Goal: Task Accomplishment & Management: Use online tool/utility

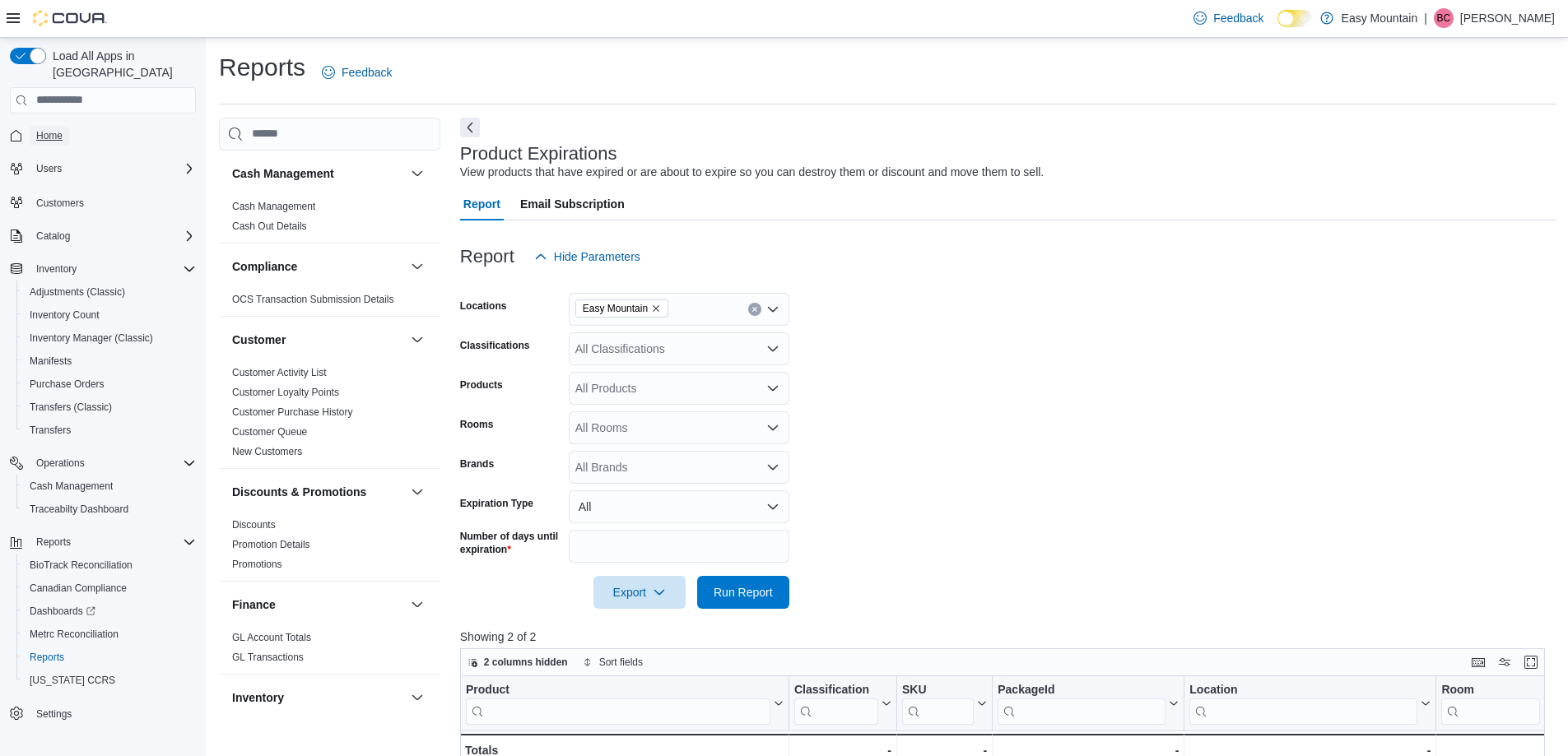
click at [65, 126] on link "Home" at bounding box center [50, 136] width 40 height 20
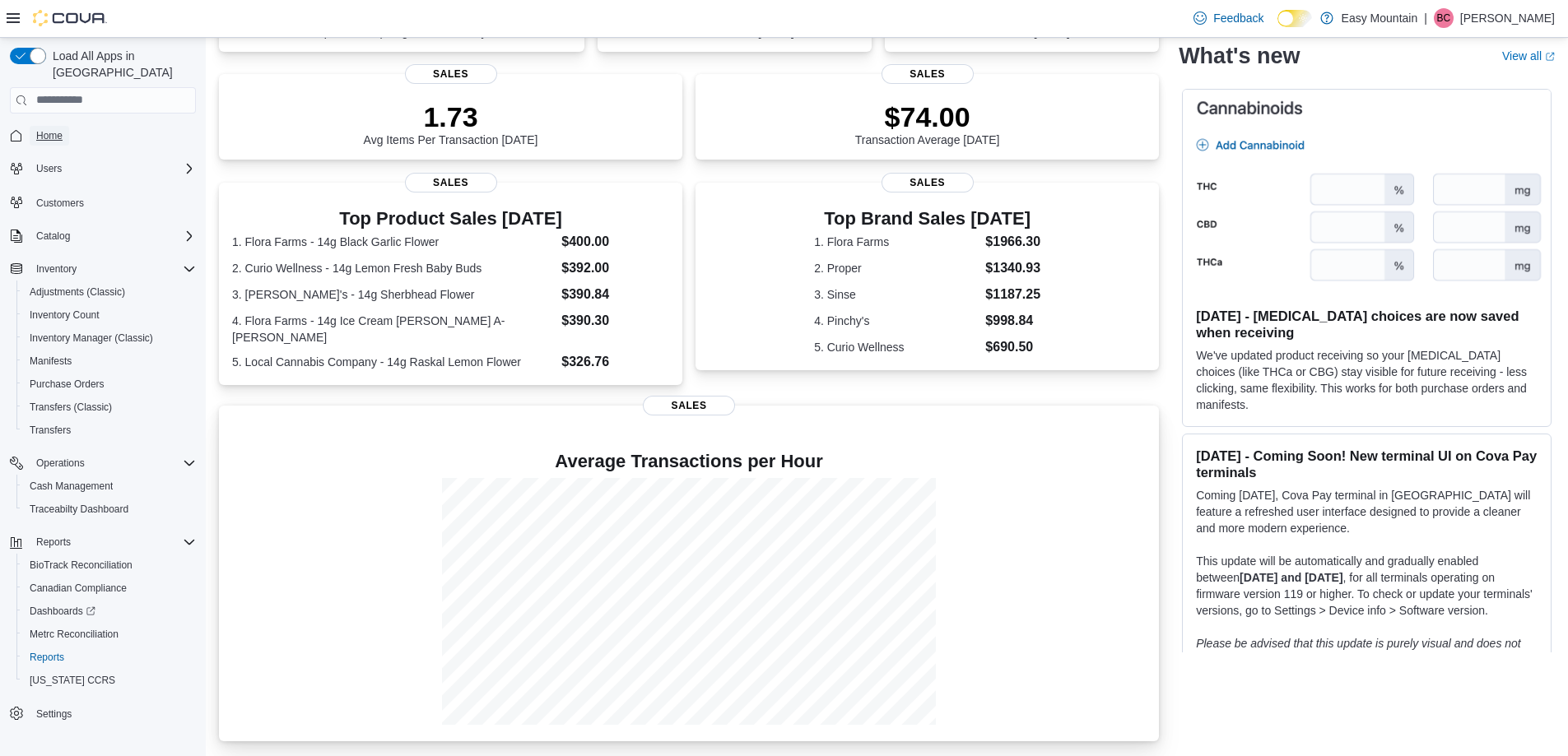
scroll to position [347, 0]
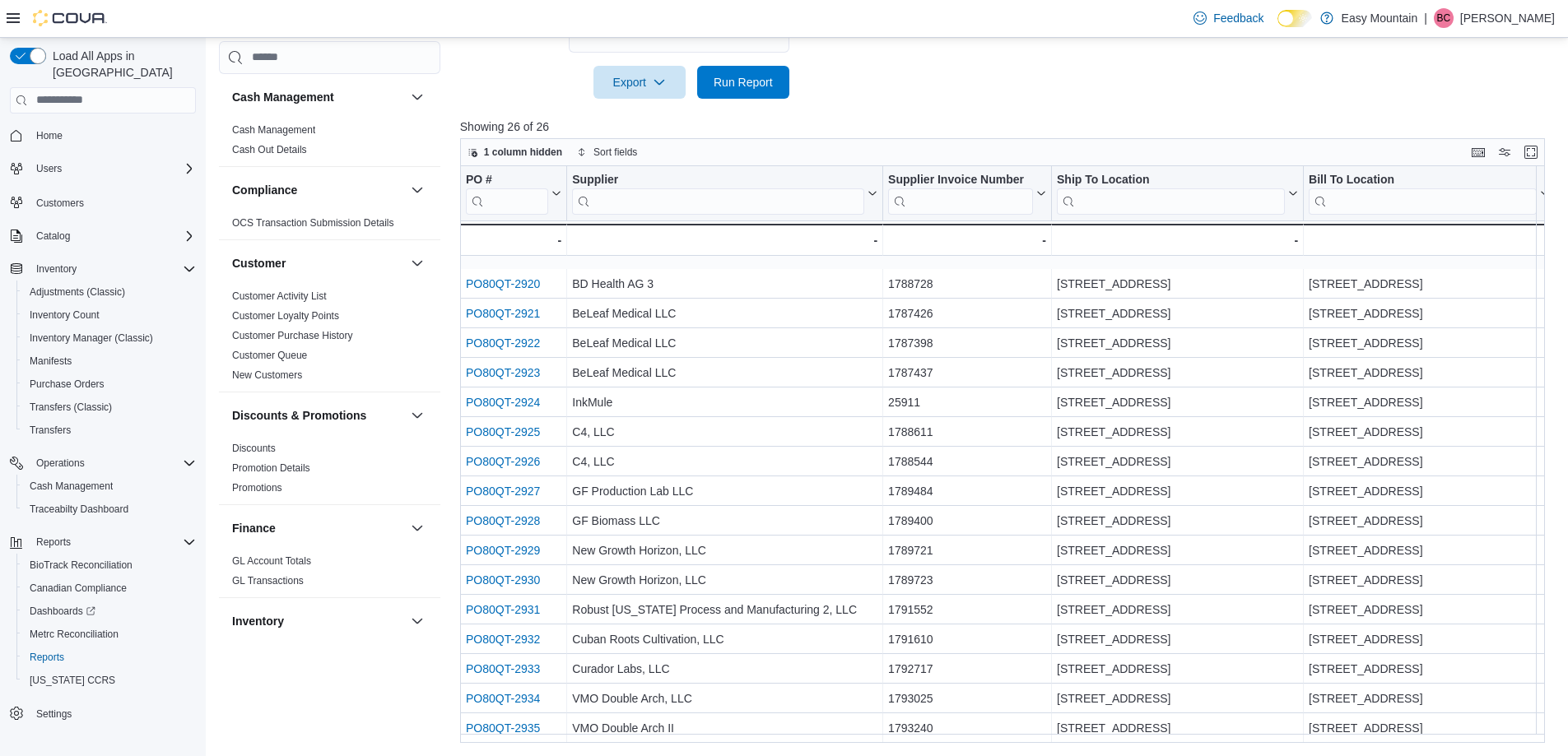
scroll to position [209, 0]
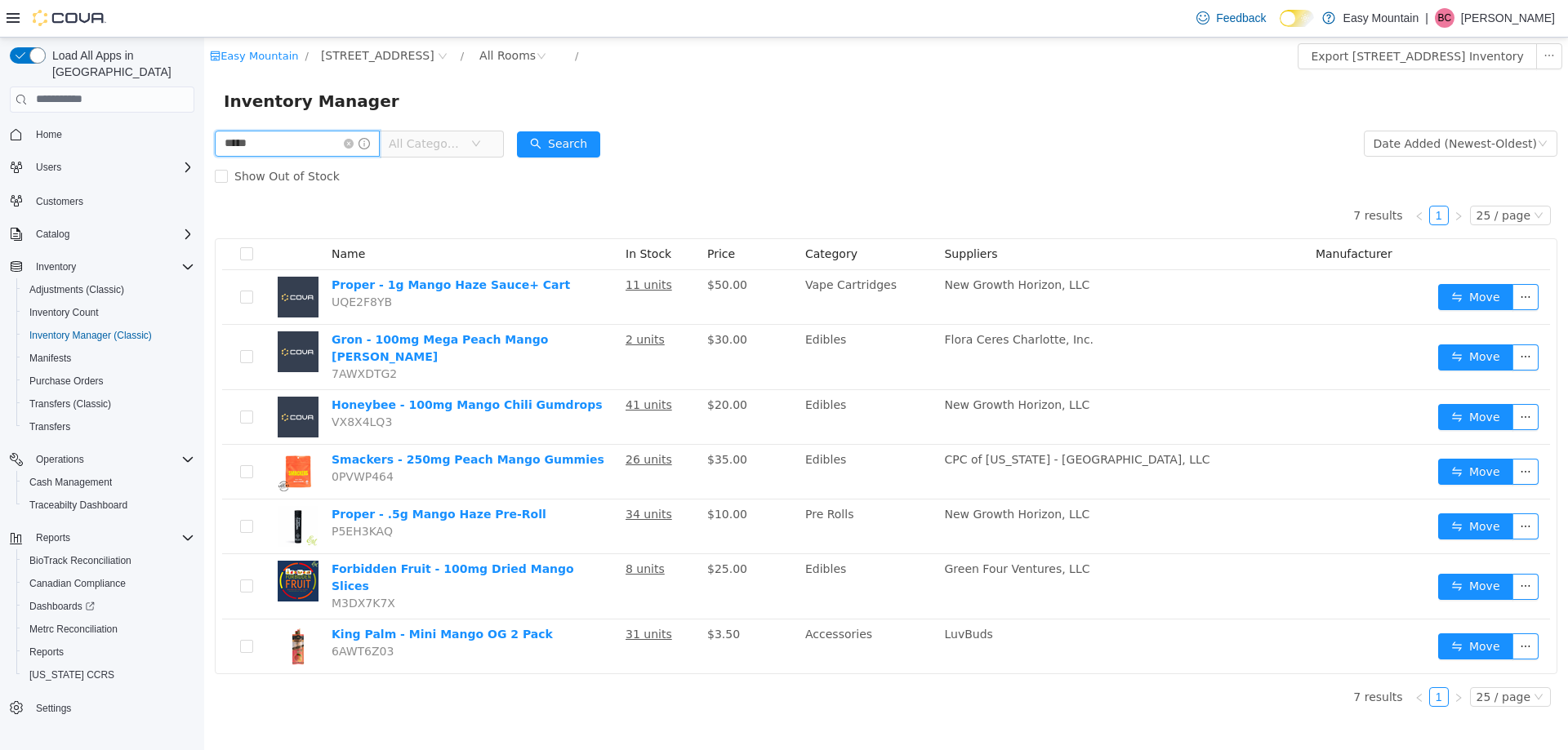
drag, startPoint x: 306, startPoint y: 144, endPoint x: 206, endPoint y: 130, distance: 101.0
click at [204, 92] on html "Easy Mountain / [STREET_ADDRESS] / All Rooms / Export [STREET_ADDRESS] Inventor…" at bounding box center [887, 393] width 1364 height 713
type input "****"
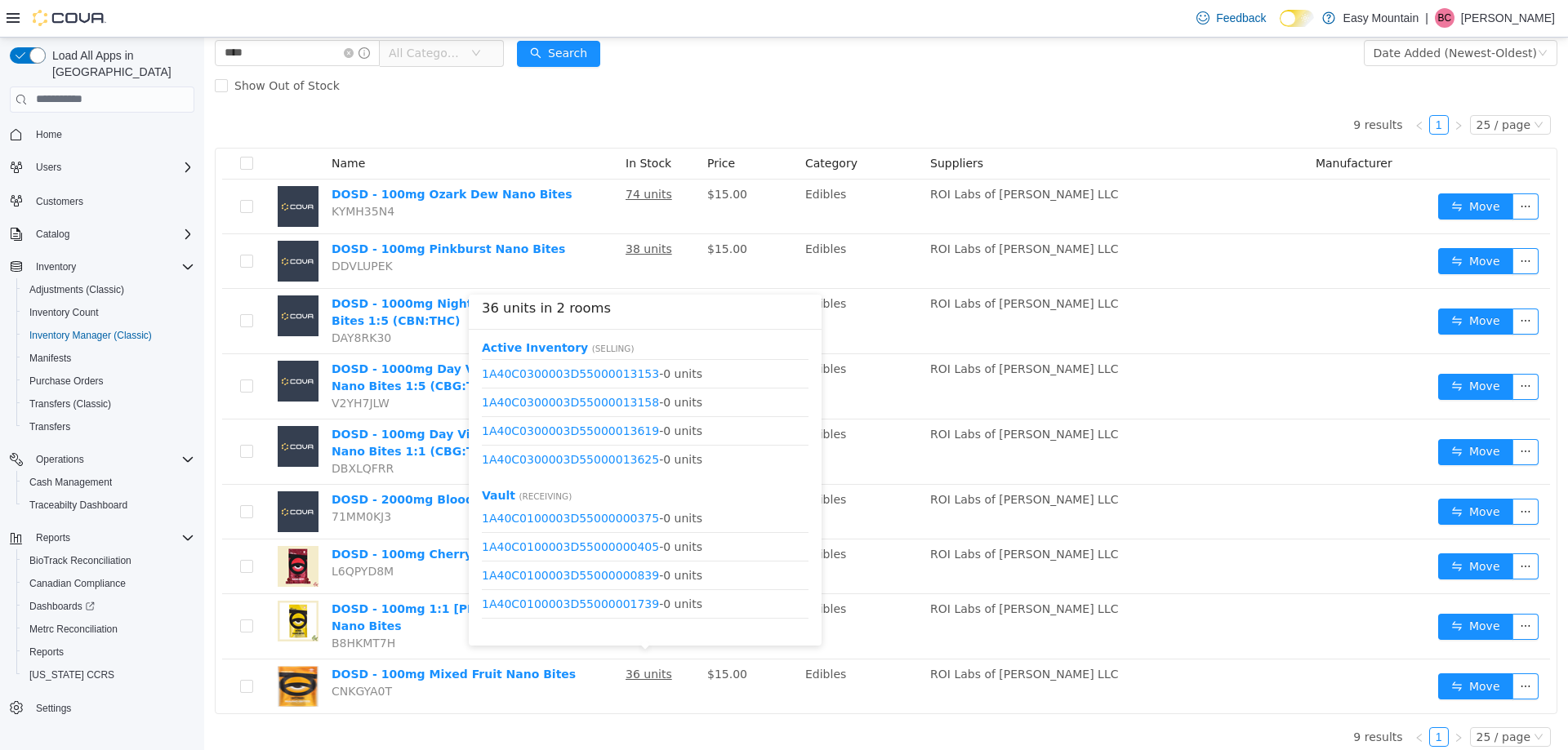
scroll to position [1735, 0]
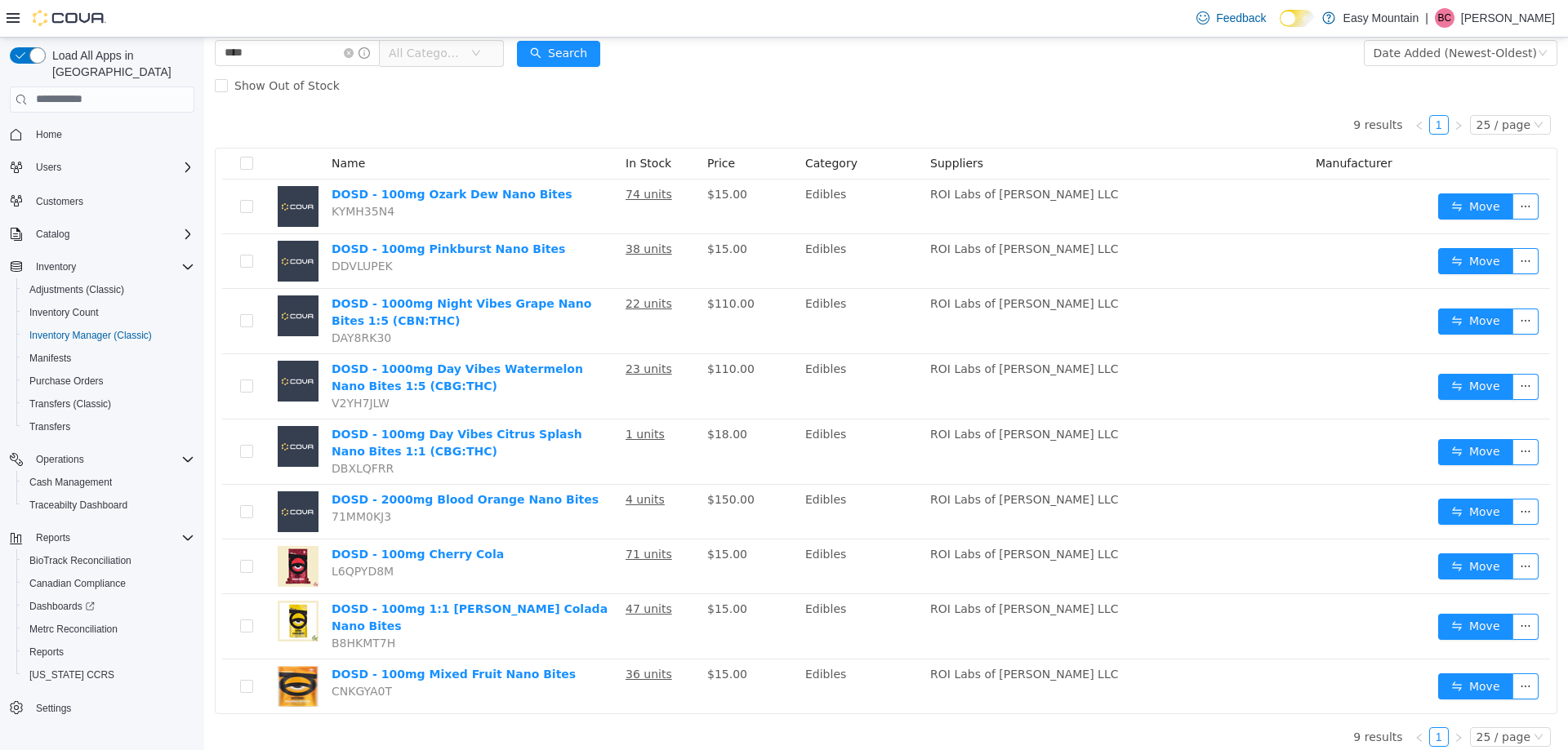
click at [516, 720] on div "9 results 1 25 / page Name In Stock Price Category Suppliers Manufacturer DOSD …" at bounding box center [887, 430] width 1343 height 658
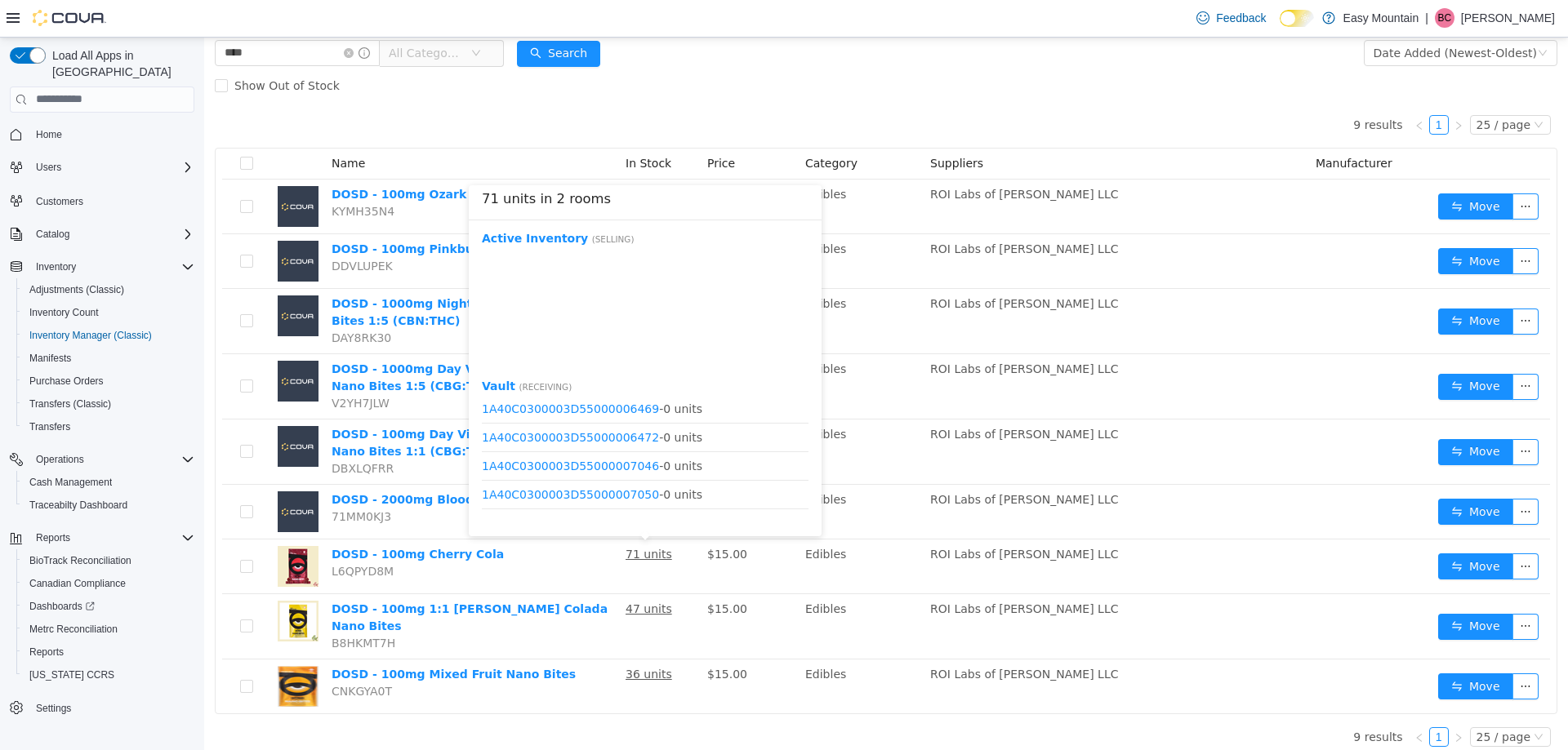
scroll to position [963, 0]
